Goal: Transaction & Acquisition: Purchase product/service

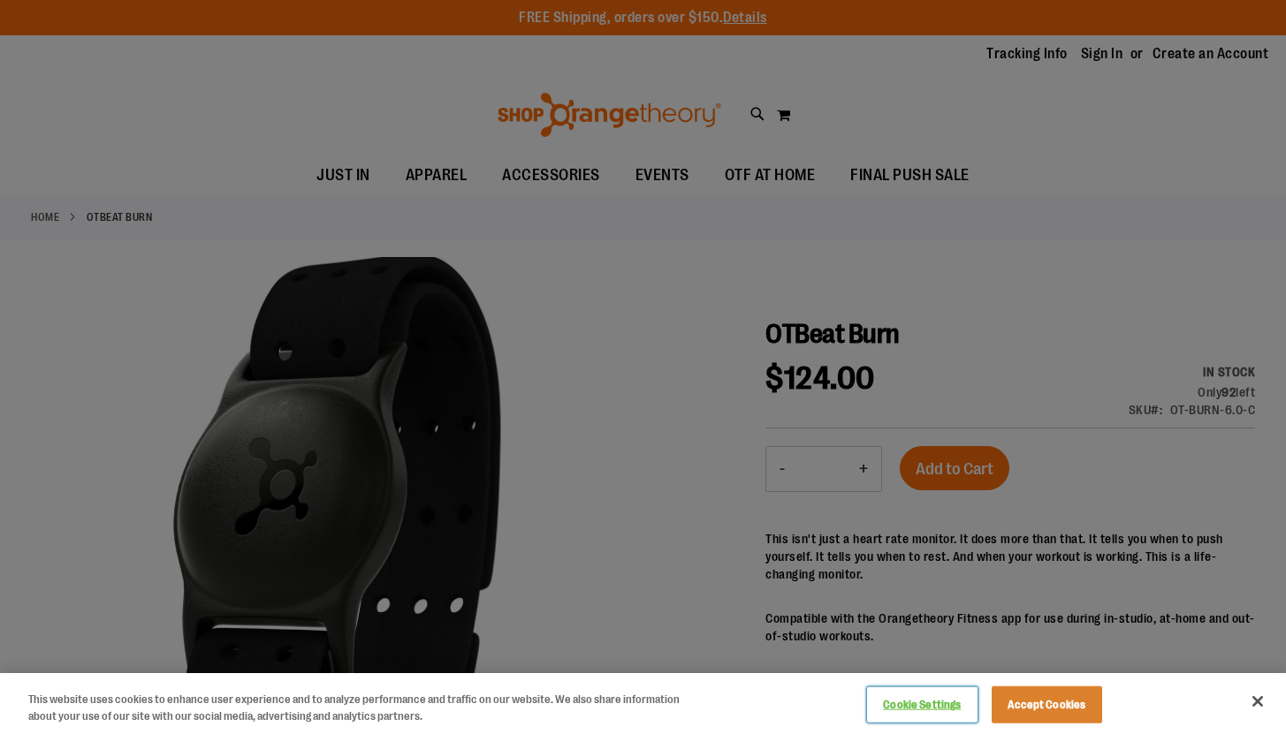
click at [902, 707] on button "Cookie Settings" at bounding box center [922, 704] width 110 height 35
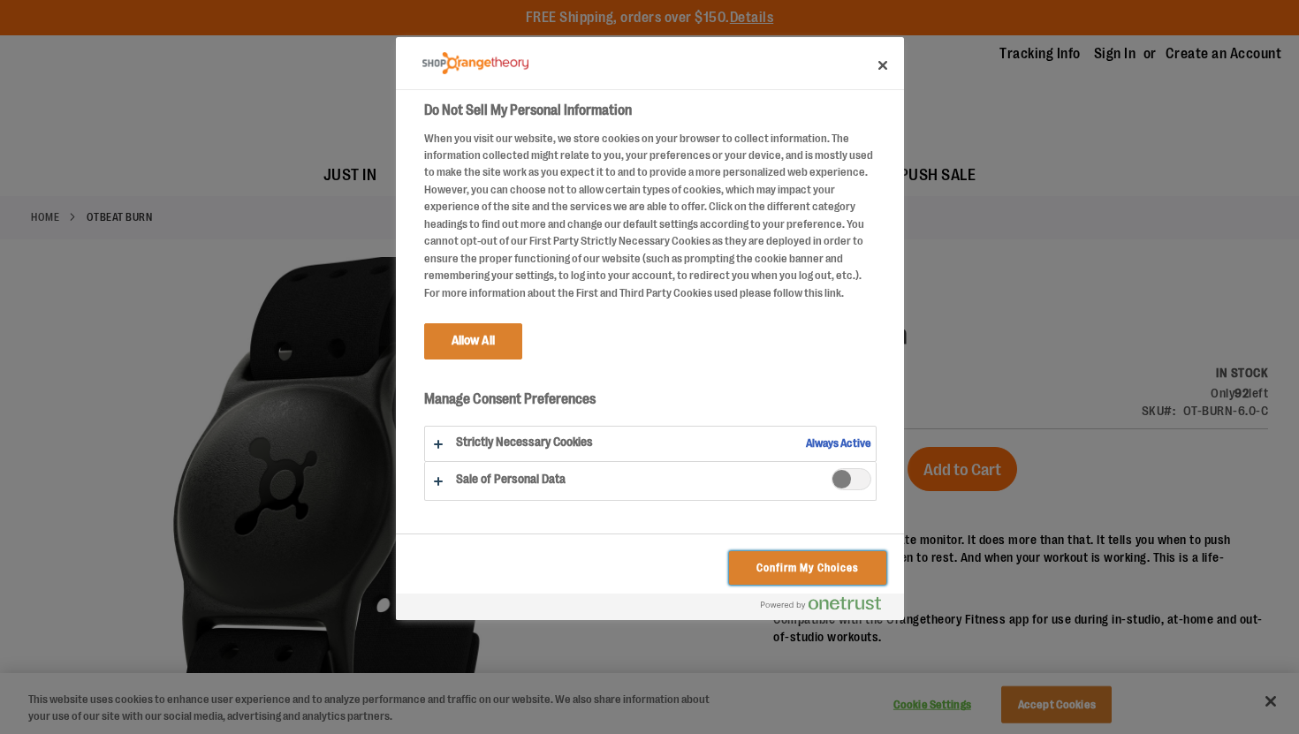
click at [759, 554] on button "Confirm My Choices" at bounding box center [807, 568] width 156 height 34
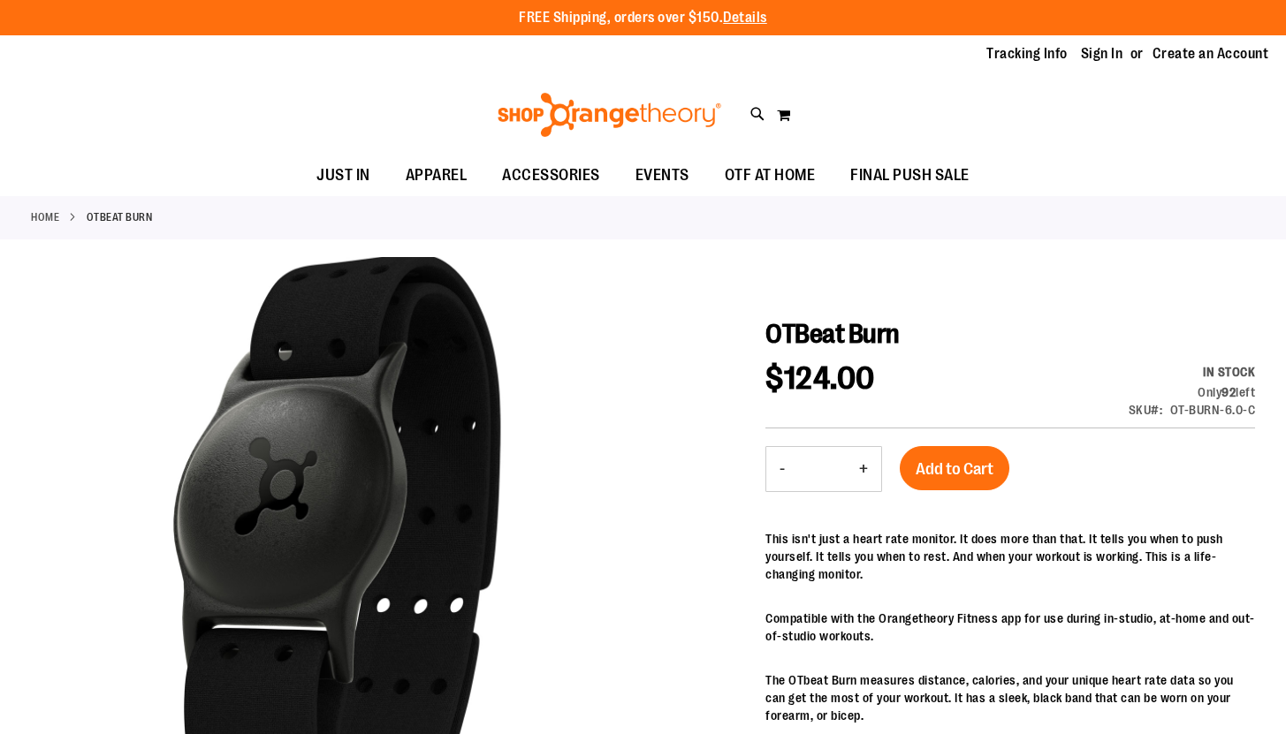
click at [152, 220] on strong "OTBeat Burn" at bounding box center [120, 217] width 66 height 16
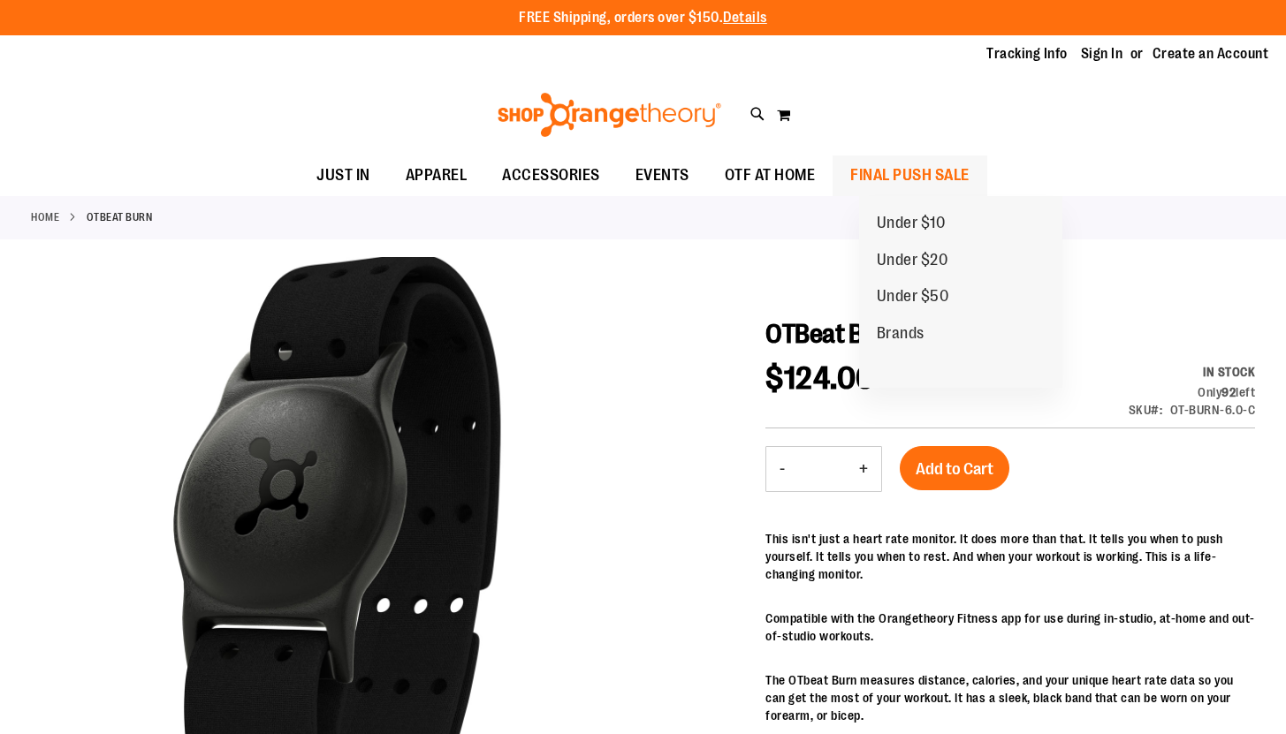
click at [950, 182] on span "FINAL PUSH SALE" at bounding box center [909, 176] width 119 height 40
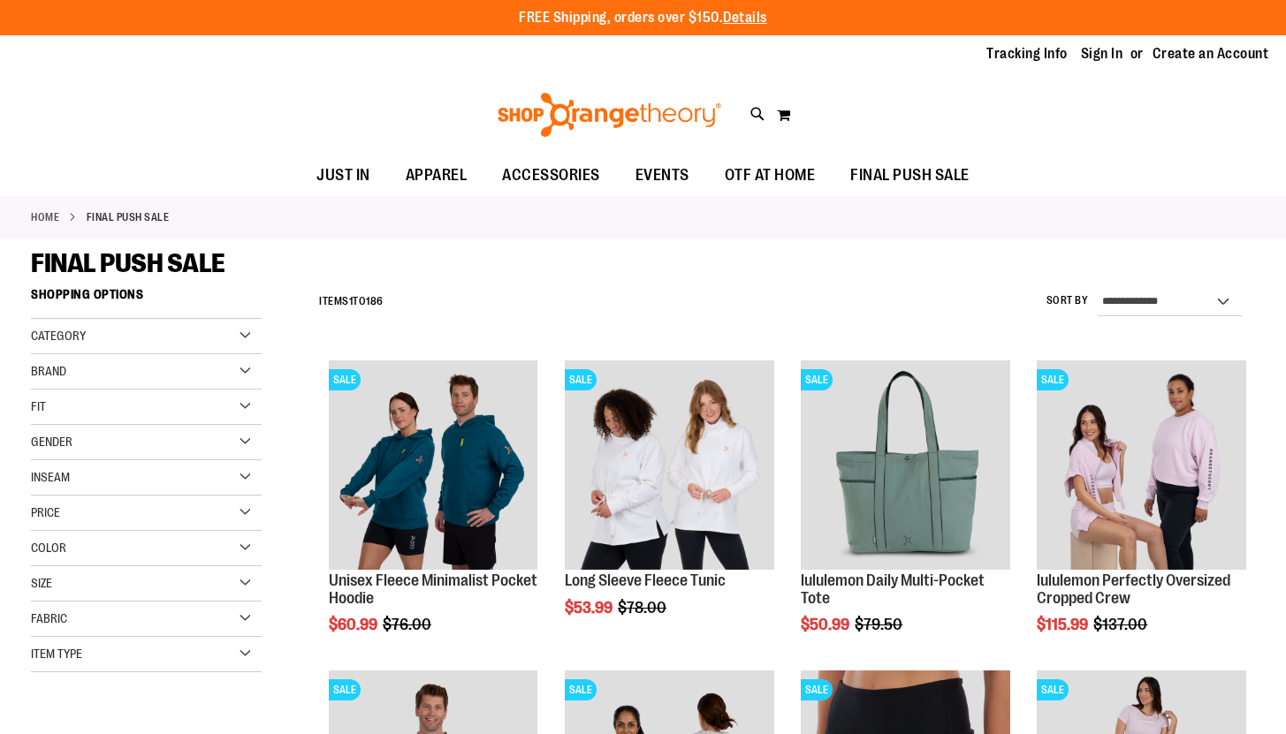
click at [599, 115] on img at bounding box center [609, 115] width 229 height 44
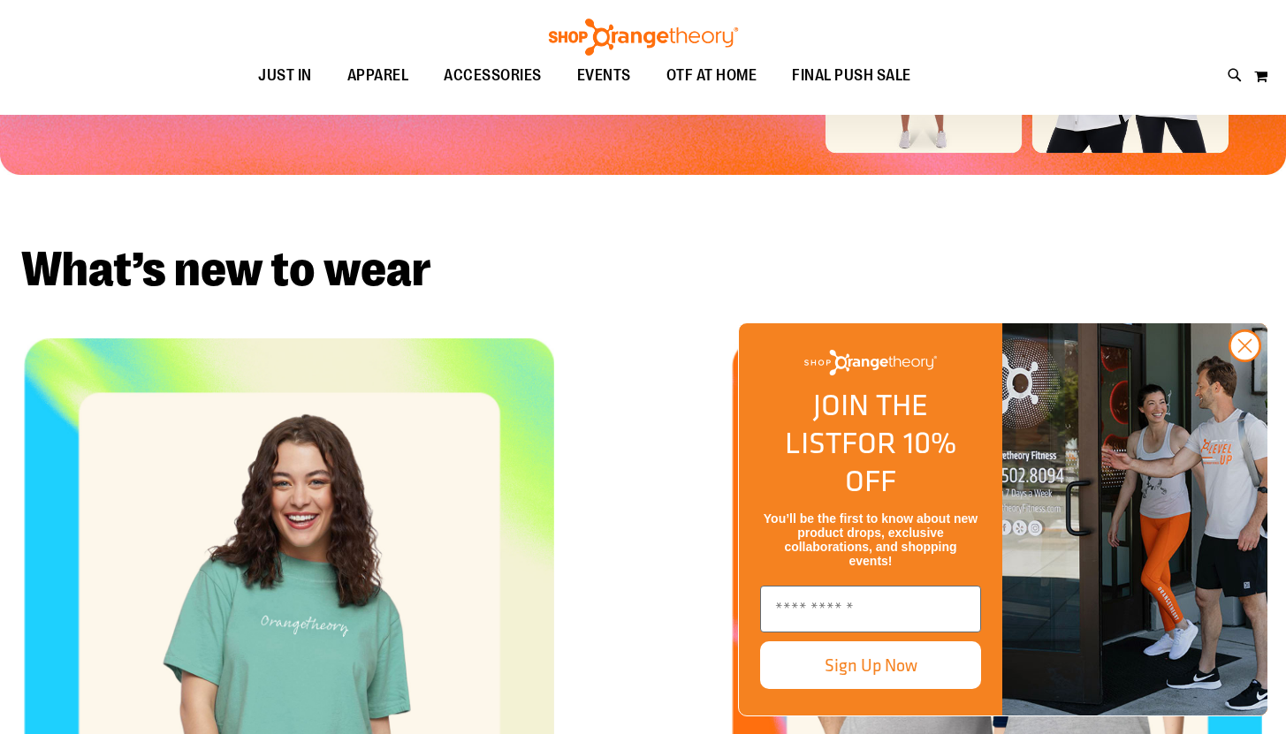
scroll to position [95, 0]
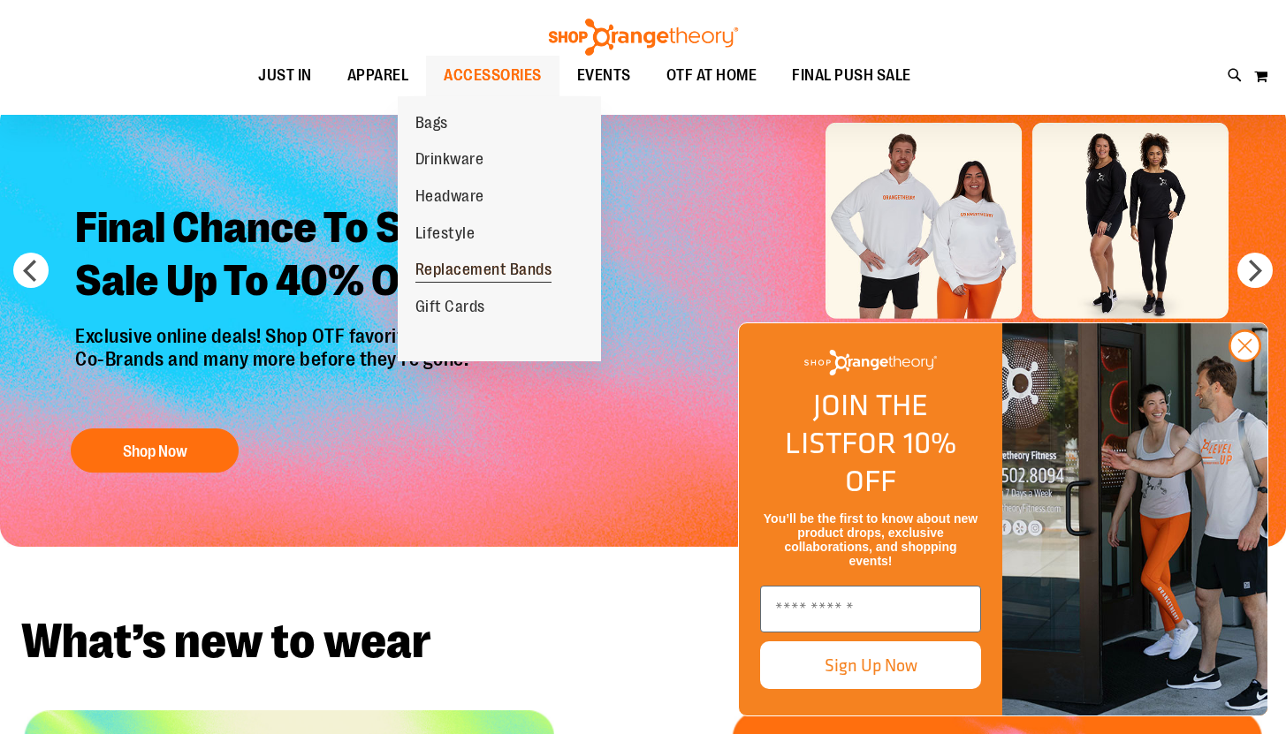
click at [454, 277] on span "Replacement Bands" at bounding box center [483, 272] width 137 height 22
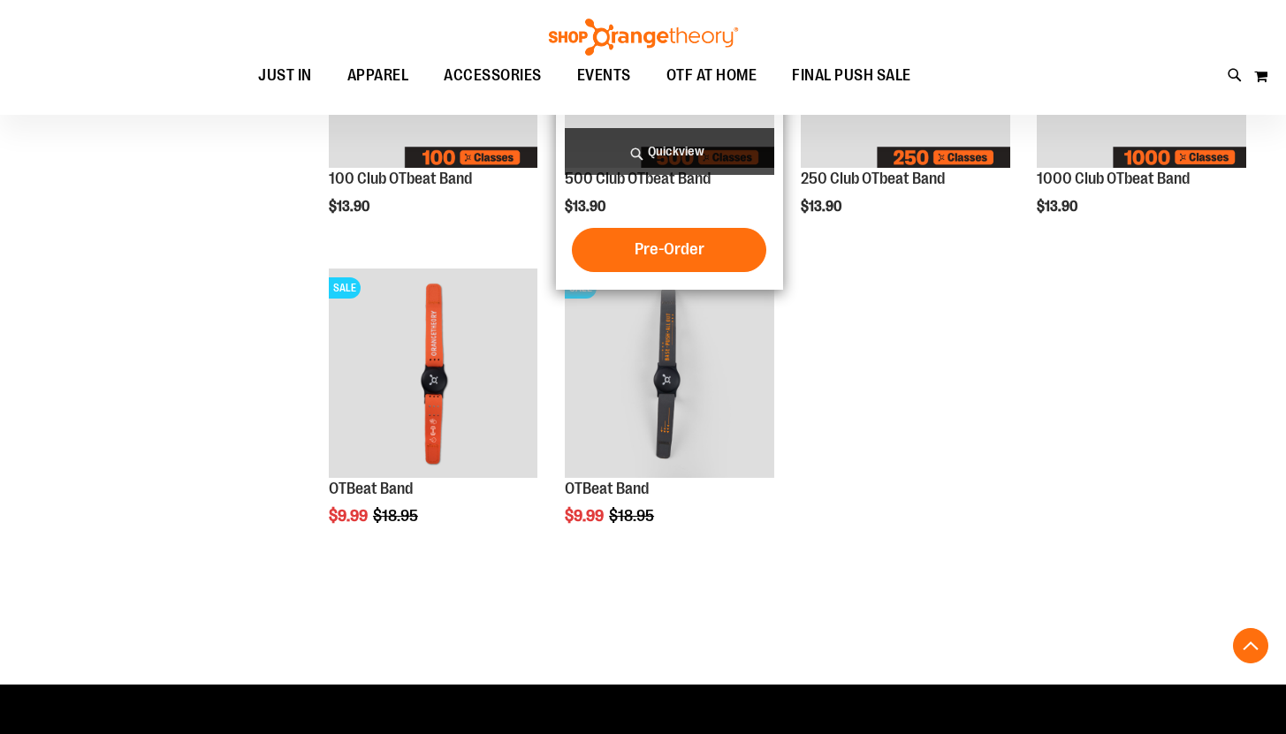
scroll to position [406, 0]
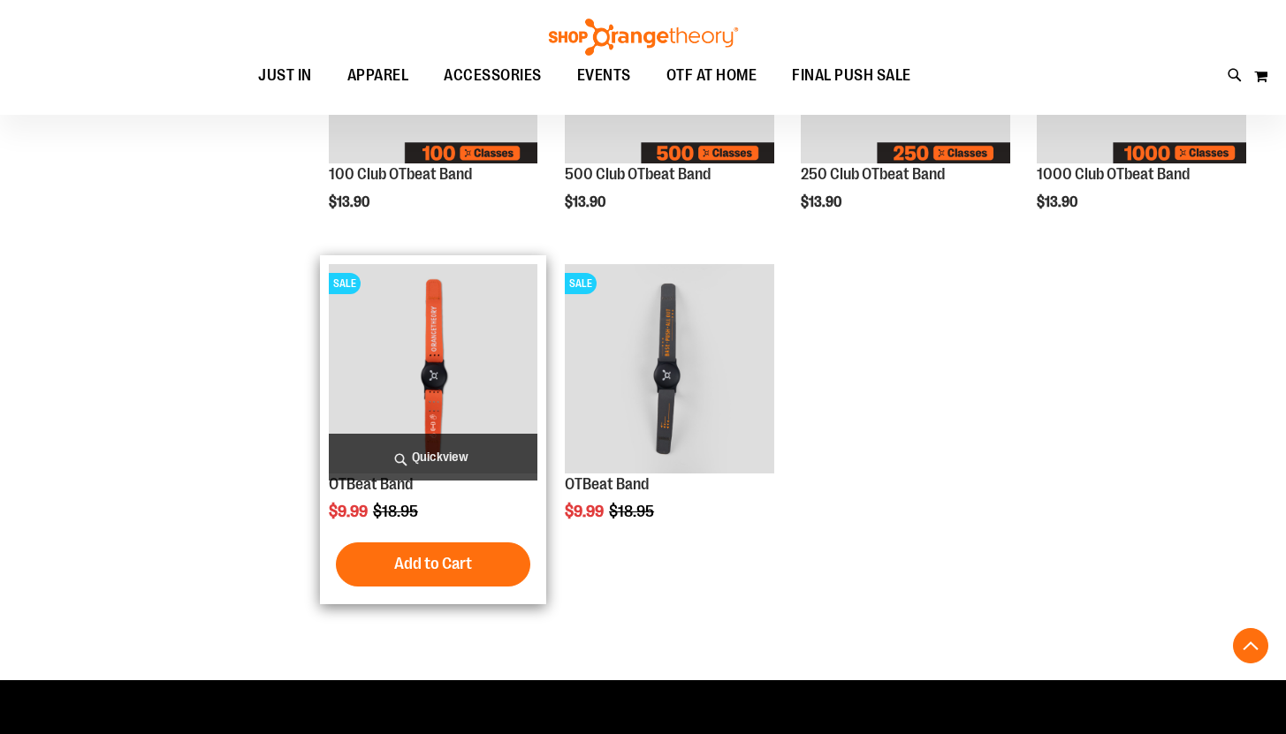
click at [455, 423] on img "product" at bounding box center [433, 368] width 209 height 209
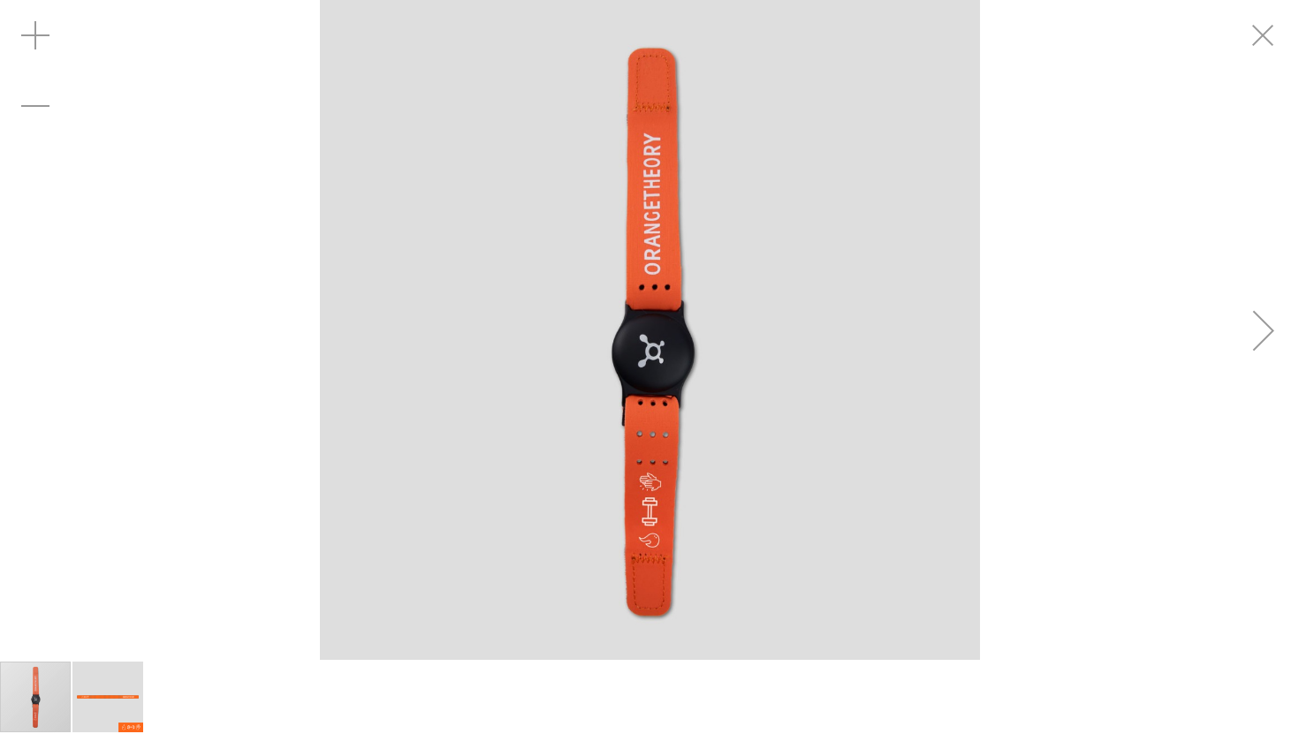
click at [106, 703] on img "image 2 of 2" at bounding box center [107, 697] width 71 height 71
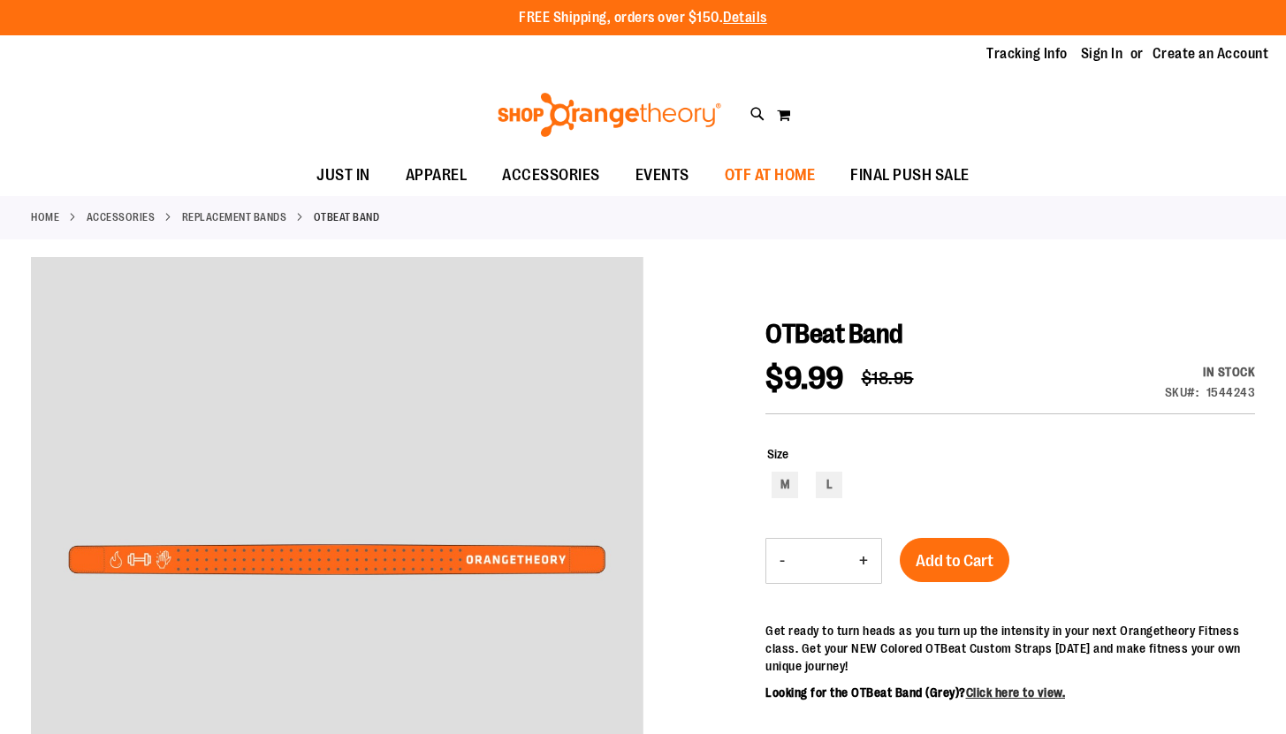
click at [787, 166] on span "OTF AT HOME" at bounding box center [769, 176] width 91 height 40
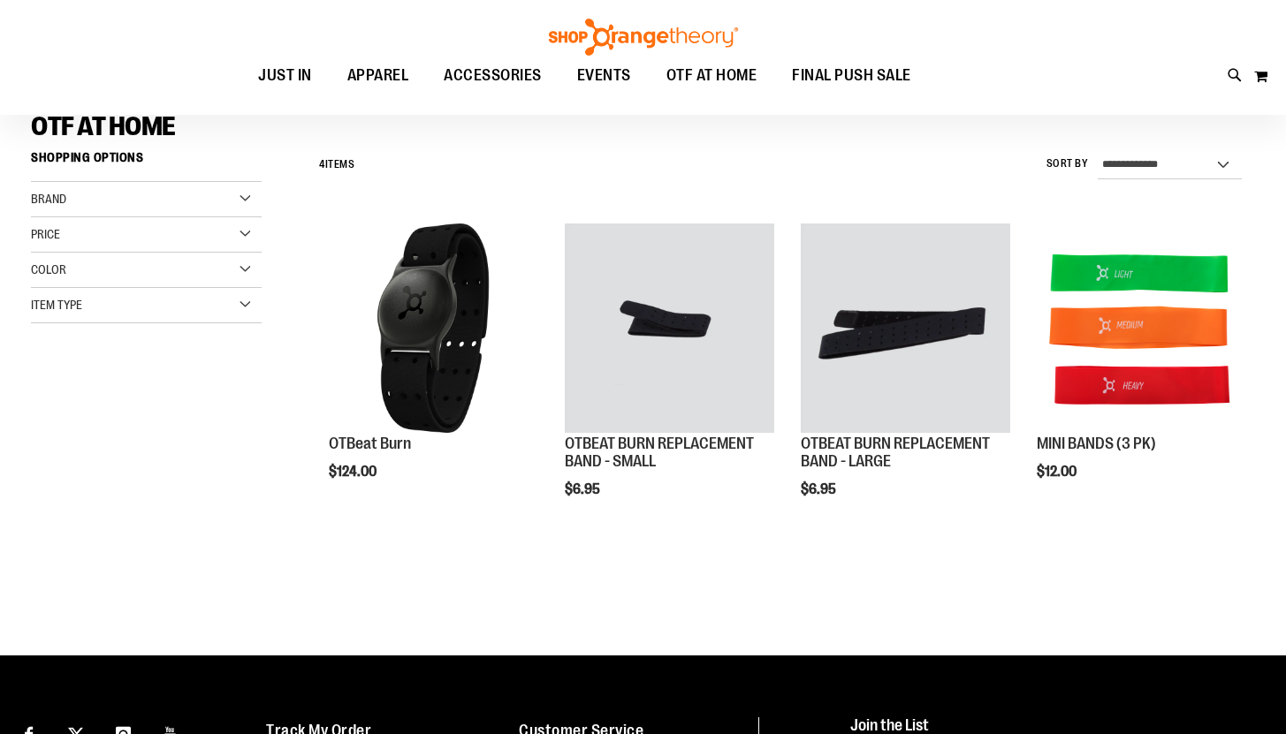
scroll to position [140, 0]
